Goal: Book appointment/travel/reservation

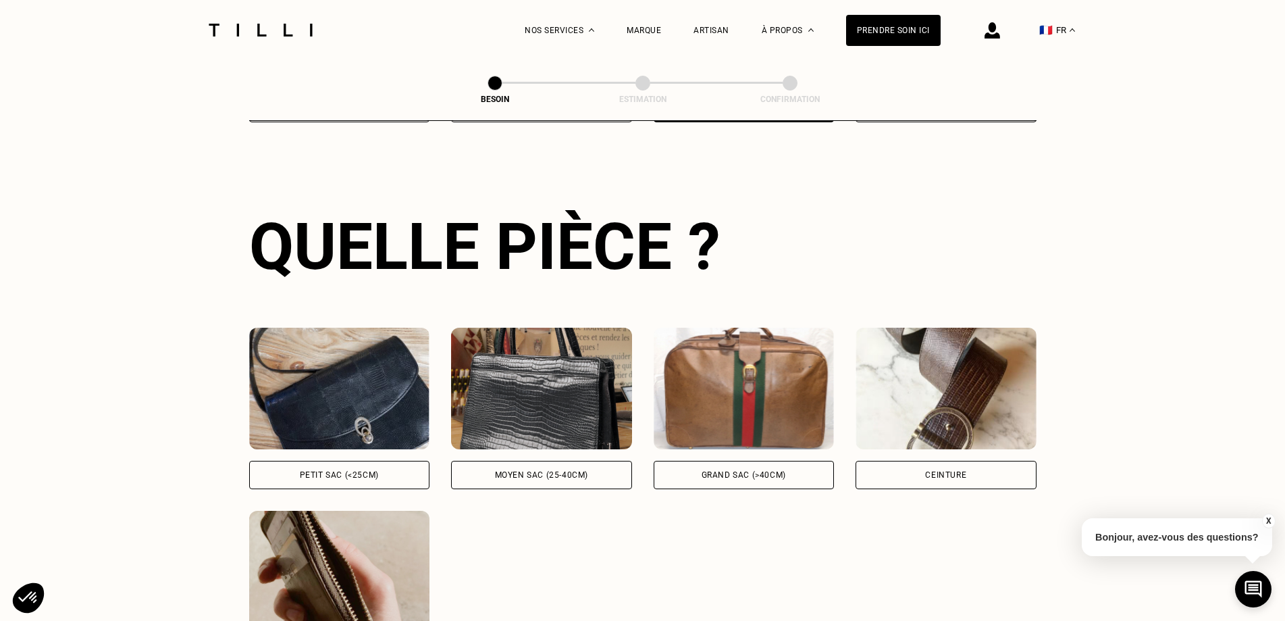
scroll to position [509, 0]
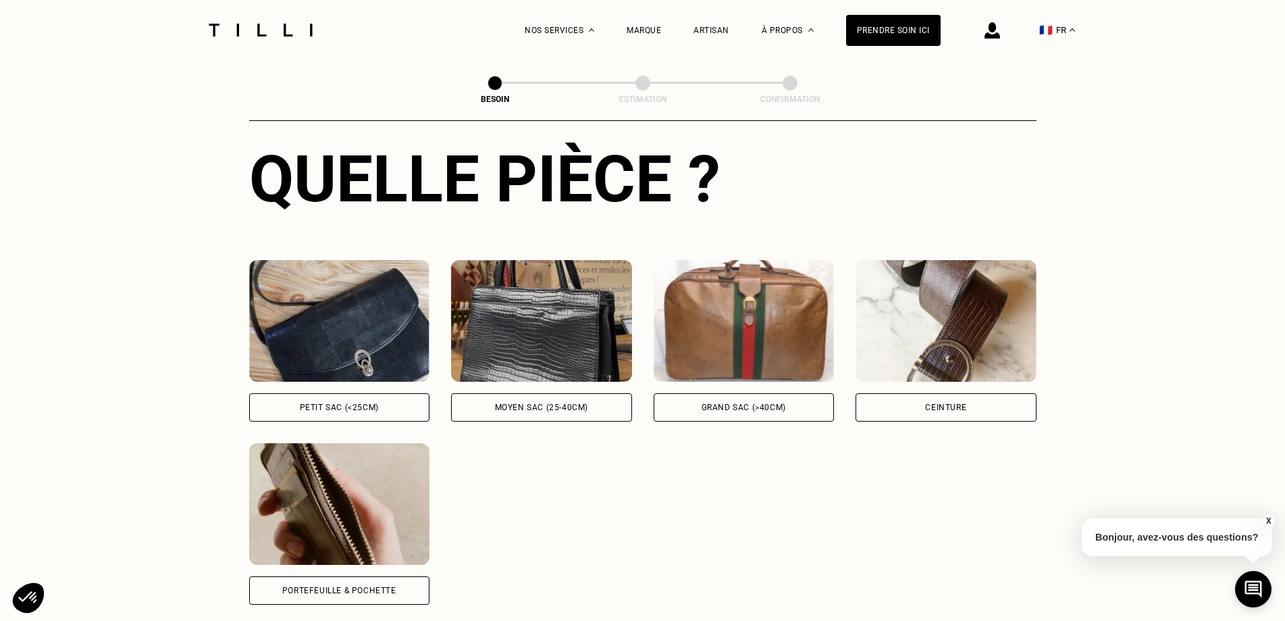
click at [733, 413] on div "Ex : sac baguette, en bandoulière Petit sac (<25cm) Ex : sac à main, sac bowlin…" at bounding box center [642, 432] width 787 height 344
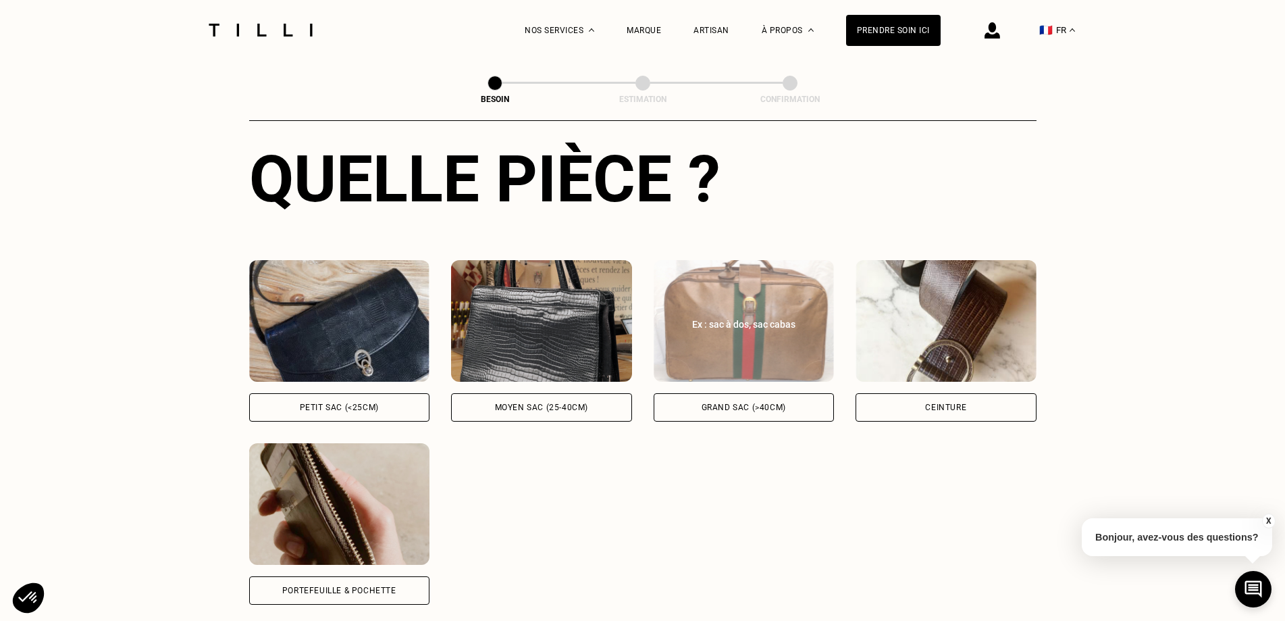
click at [727, 403] on div "Grand sac (>40cm)" at bounding box center [744, 407] width 84 height 8
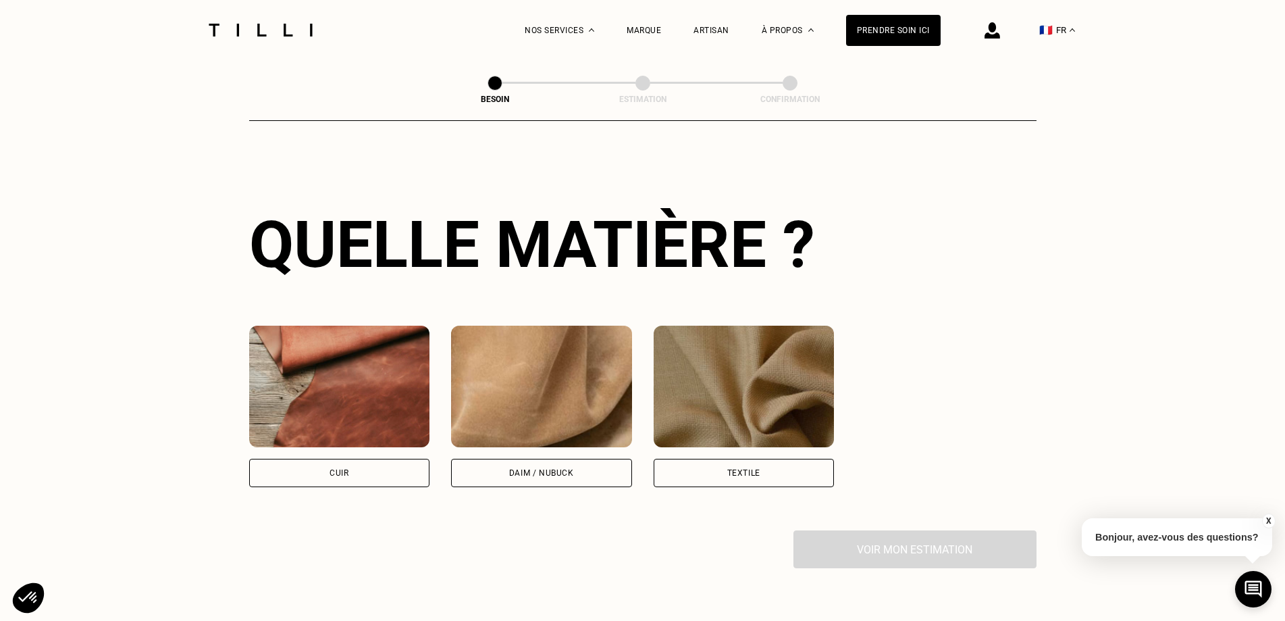
click at [524, 406] on img at bounding box center [541, 386] width 181 height 122
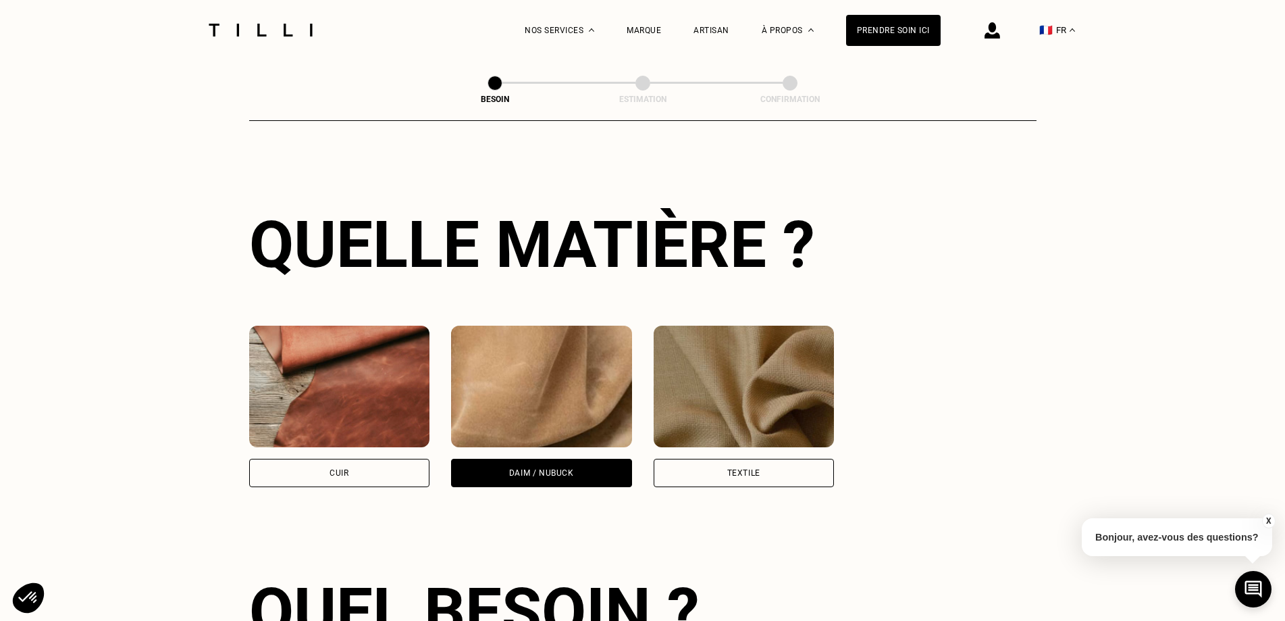
scroll to position [1362, 0]
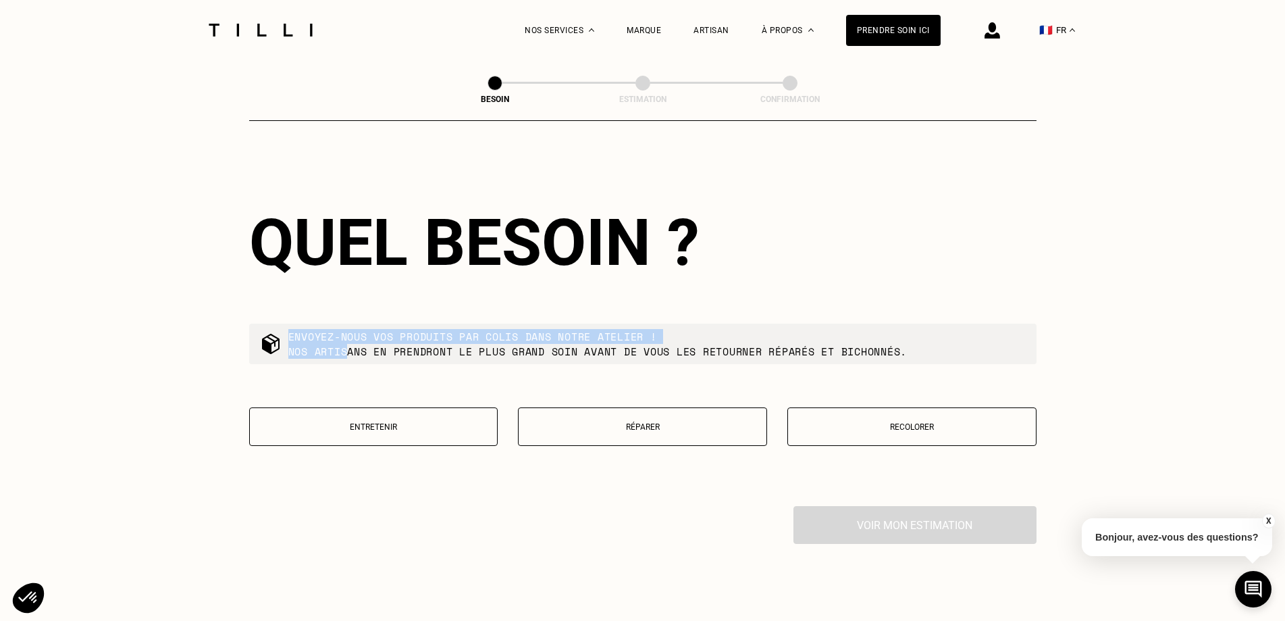
drag, startPoint x: 348, startPoint y: 338, endPoint x: 746, endPoint y: 329, distance: 398.5
click at [746, 329] on p "Envoyez-nous vos produits par colis dans notre atelier ! Nos artisans en prendr…" at bounding box center [597, 344] width 619 height 30
drag, startPoint x: 501, startPoint y: 577, endPoint x: 343, endPoint y: 438, distance: 210.9
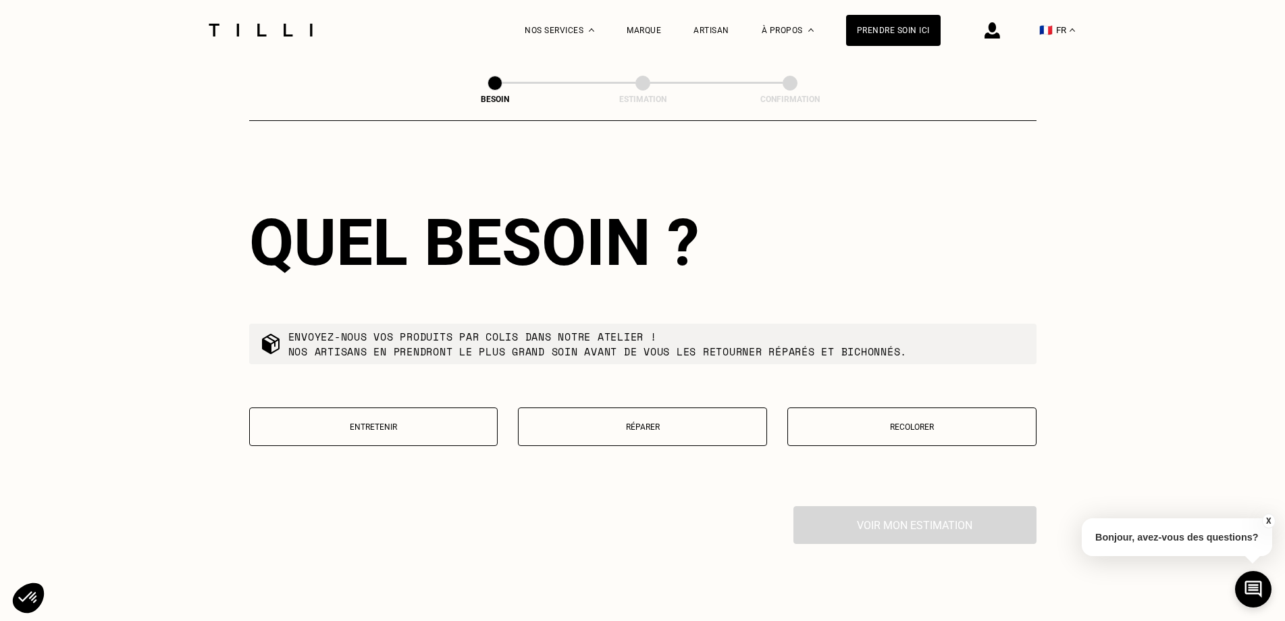
scroll to position [1497, 0]
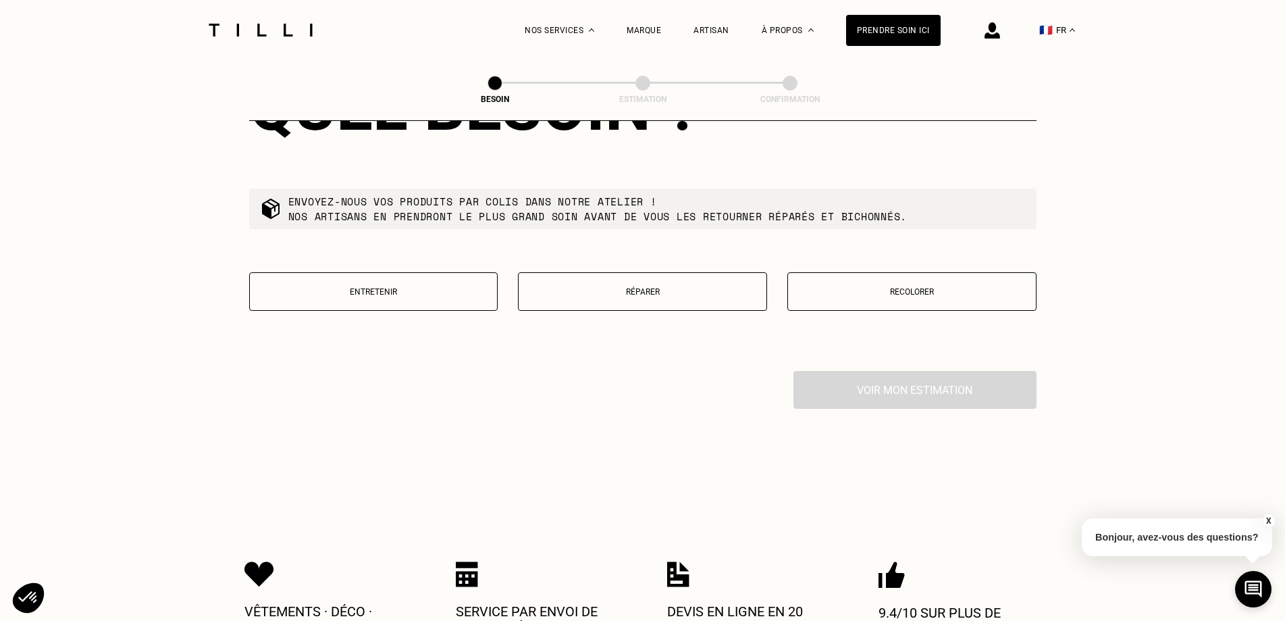
click at [393, 287] on p "Entretenir" at bounding box center [374, 291] width 234 height 9
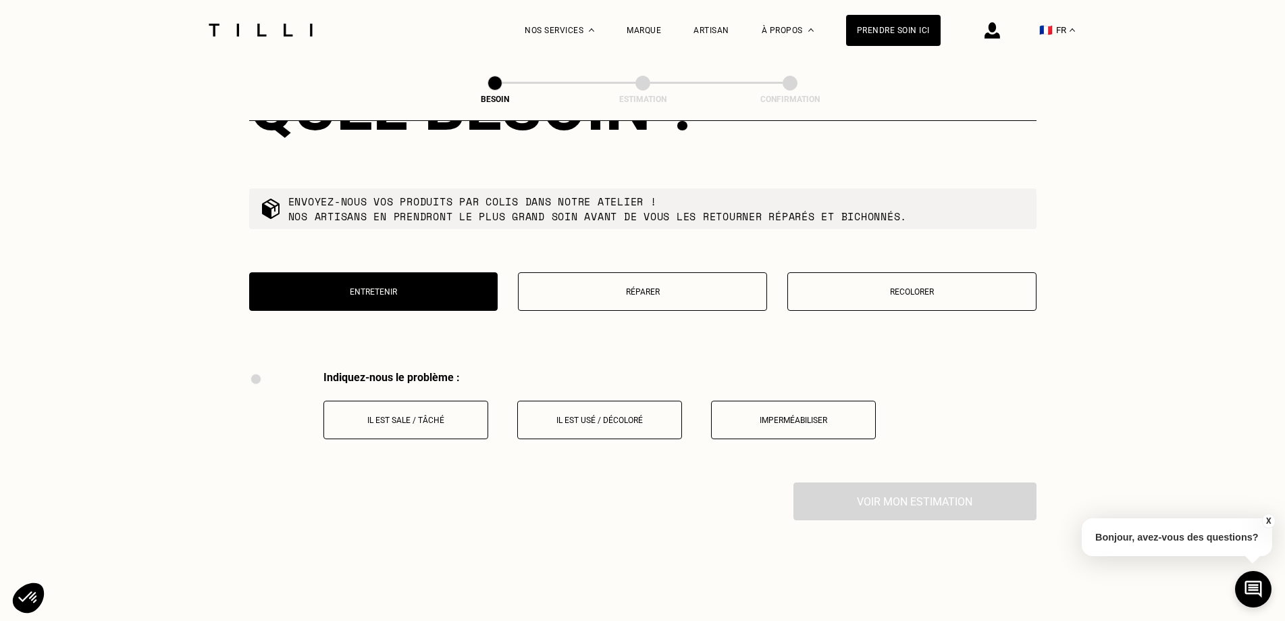
scroll to position [1708, 0]
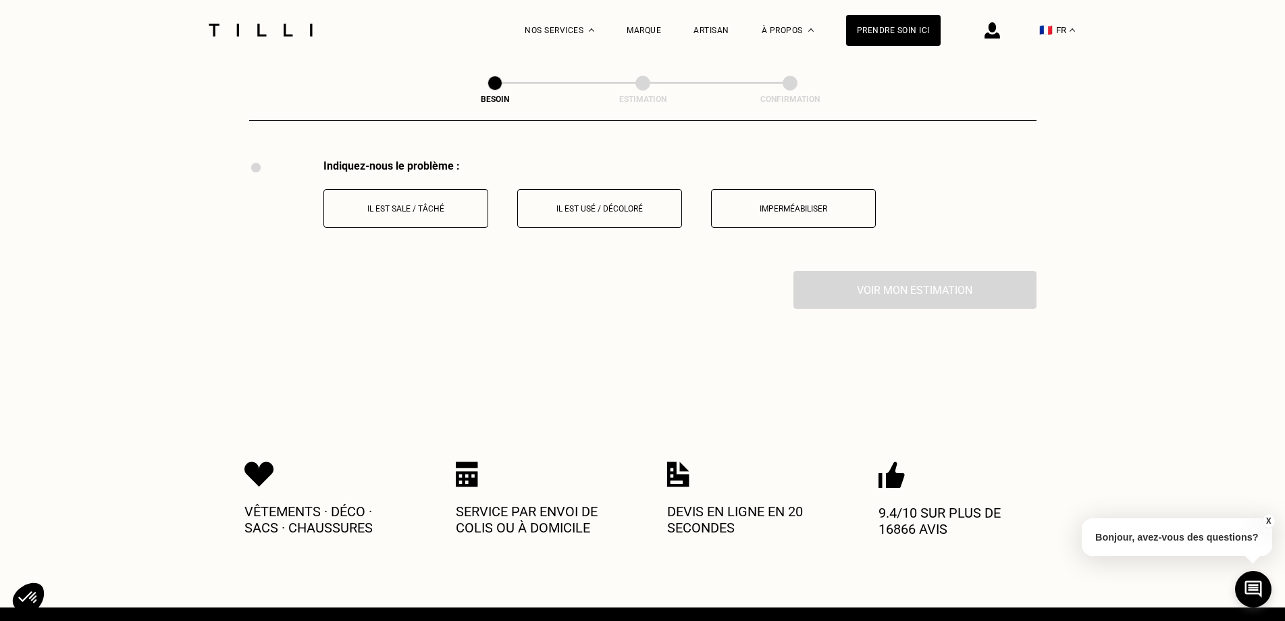
click at [417, 204] on p "Il est sale / tâché" at bounding box center [406, 208] width 150 height 9
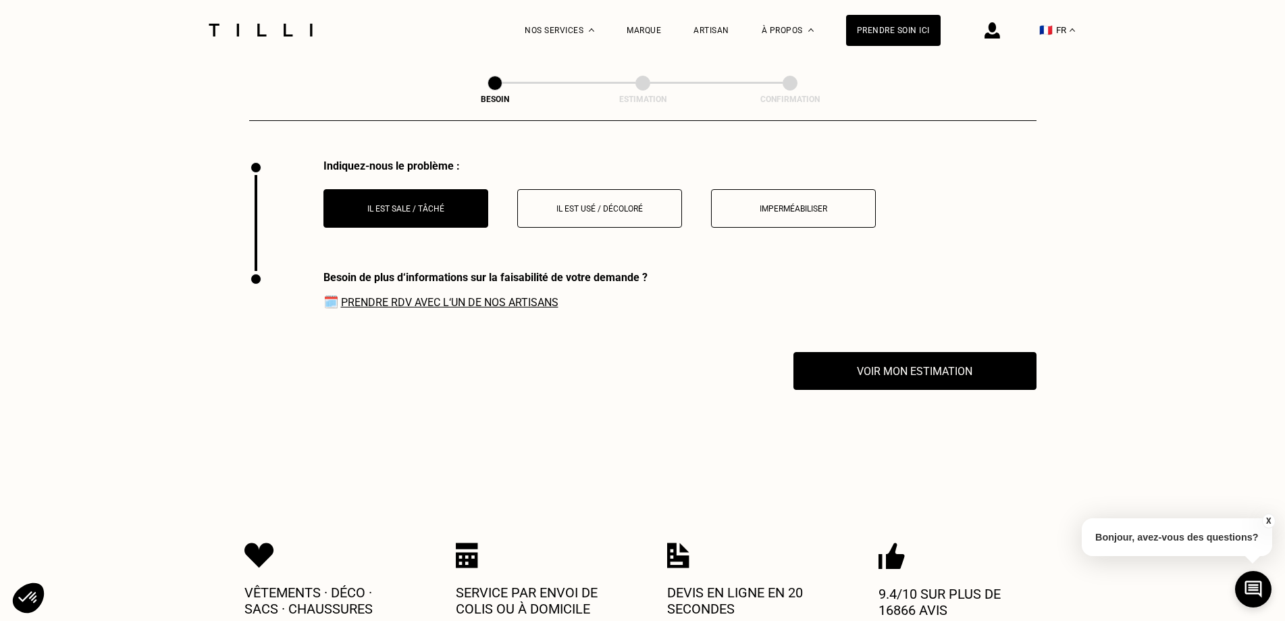
scroll to position [1820, 0]
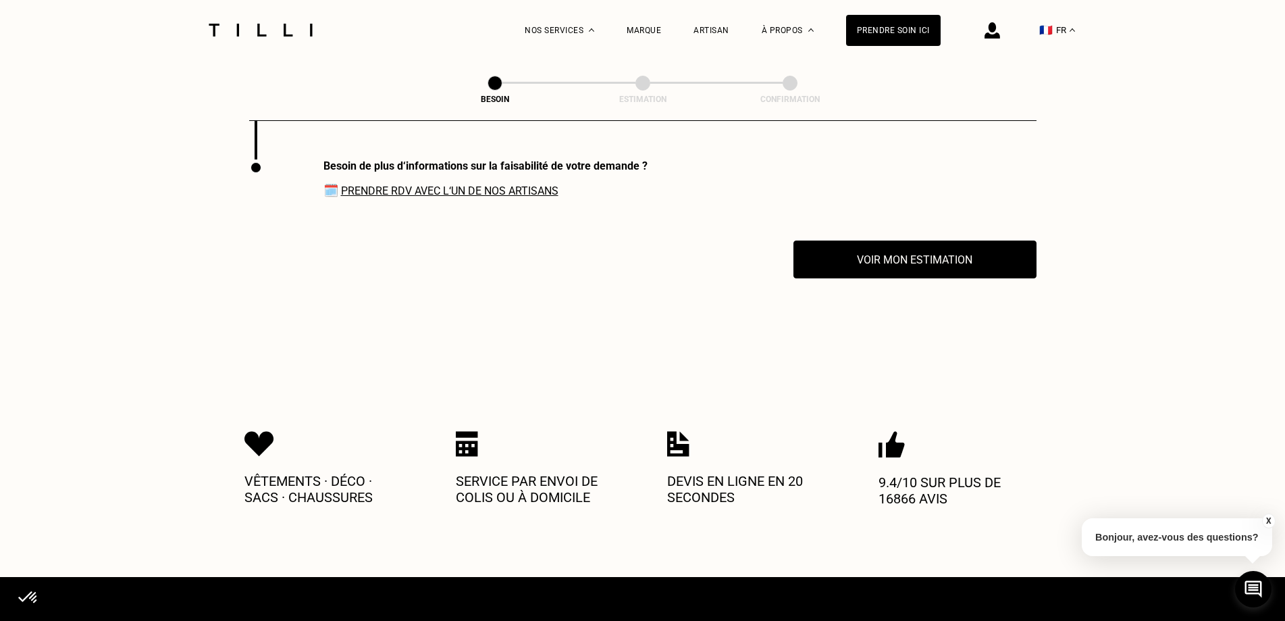
click at [508, 186] on link "Prendre RDV avec l‘un de nos artisans" at bounding box center [449, 190] width 217 height 13
